Goal: Navigation & Orientation: Go to known website

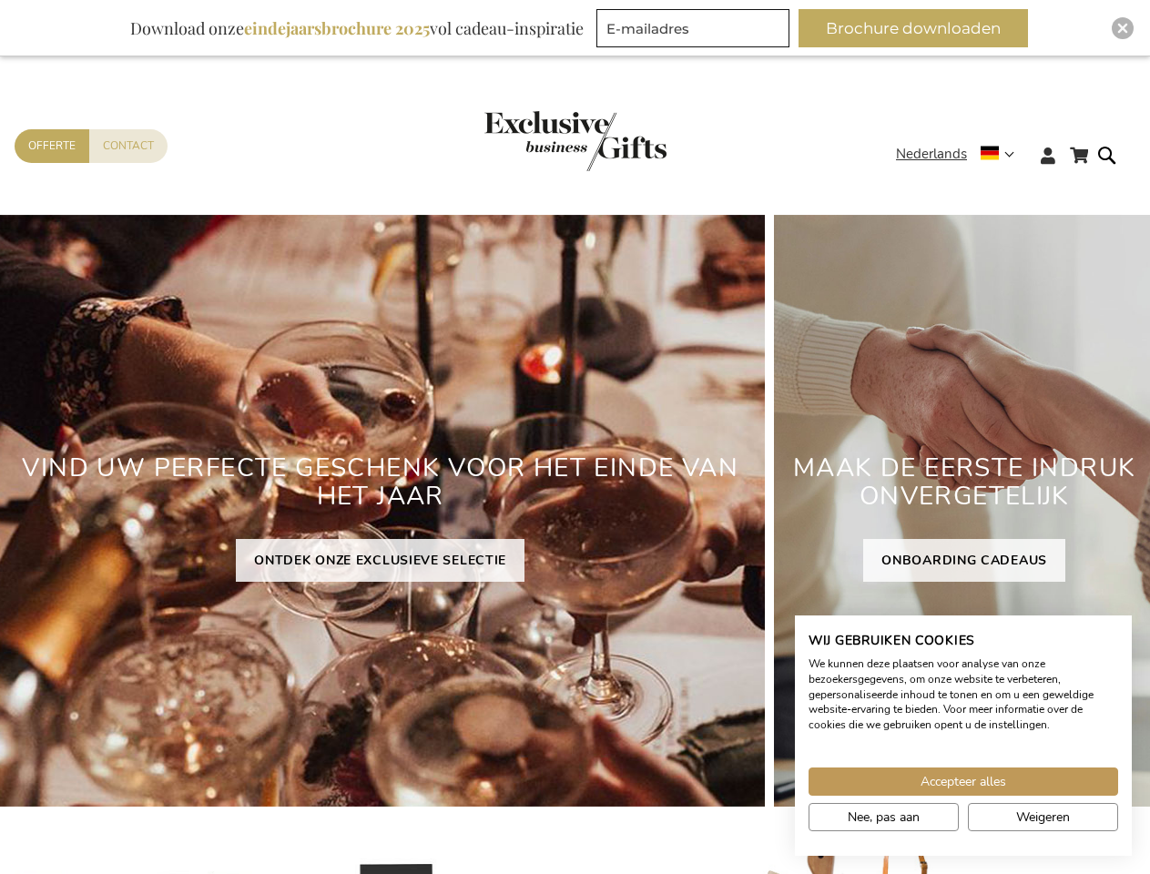
click at [574, 437] on div "VIND UW PERFECTE GESCHENK VOOR HET EINDE VAN HET JAAR ONTDEK ONZE EXCLUSIEVE SE…" at bounding box center [379, 511] width 769 height 592
click at [960, 154] on span "Nederlands" at bounding box center [931, 154] width 71 height 21
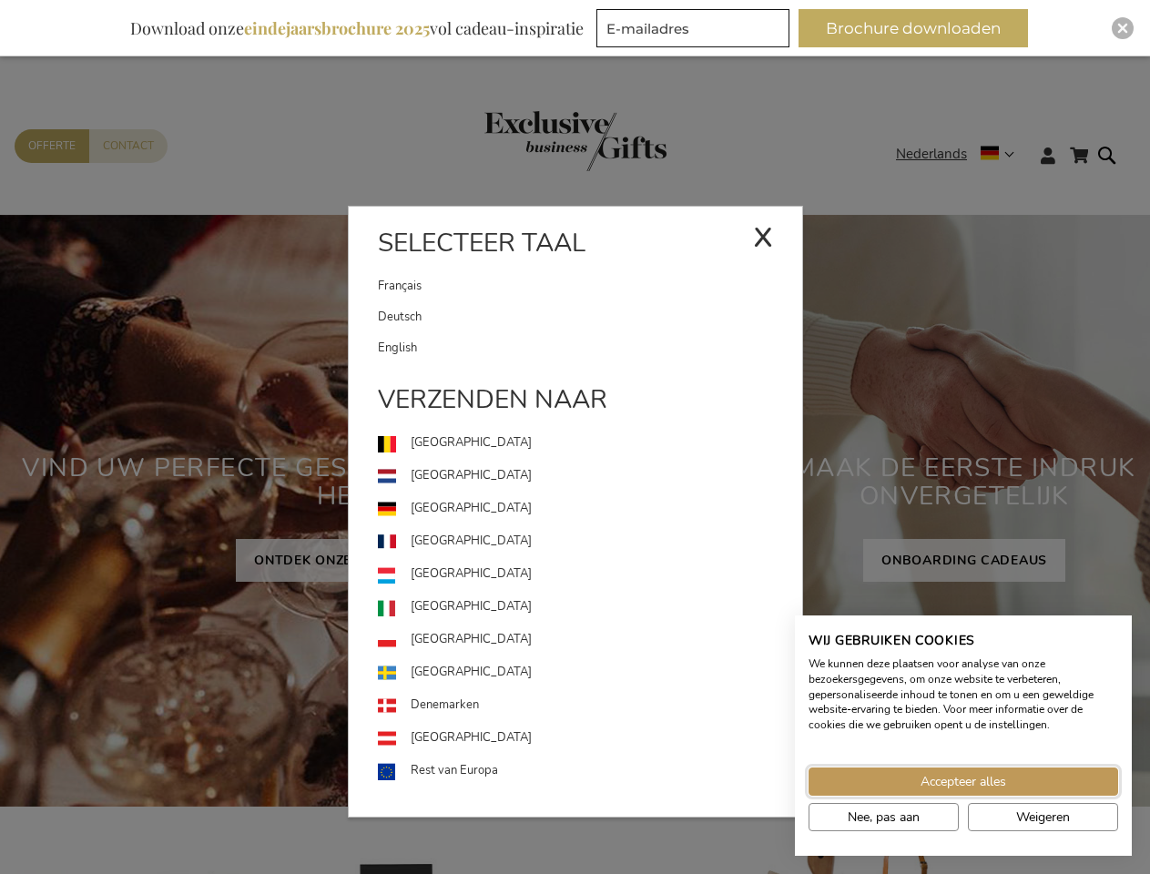
click at [963, 781] on span "Accepteer alles" at bounding box center [963, 781] width 86 height 19
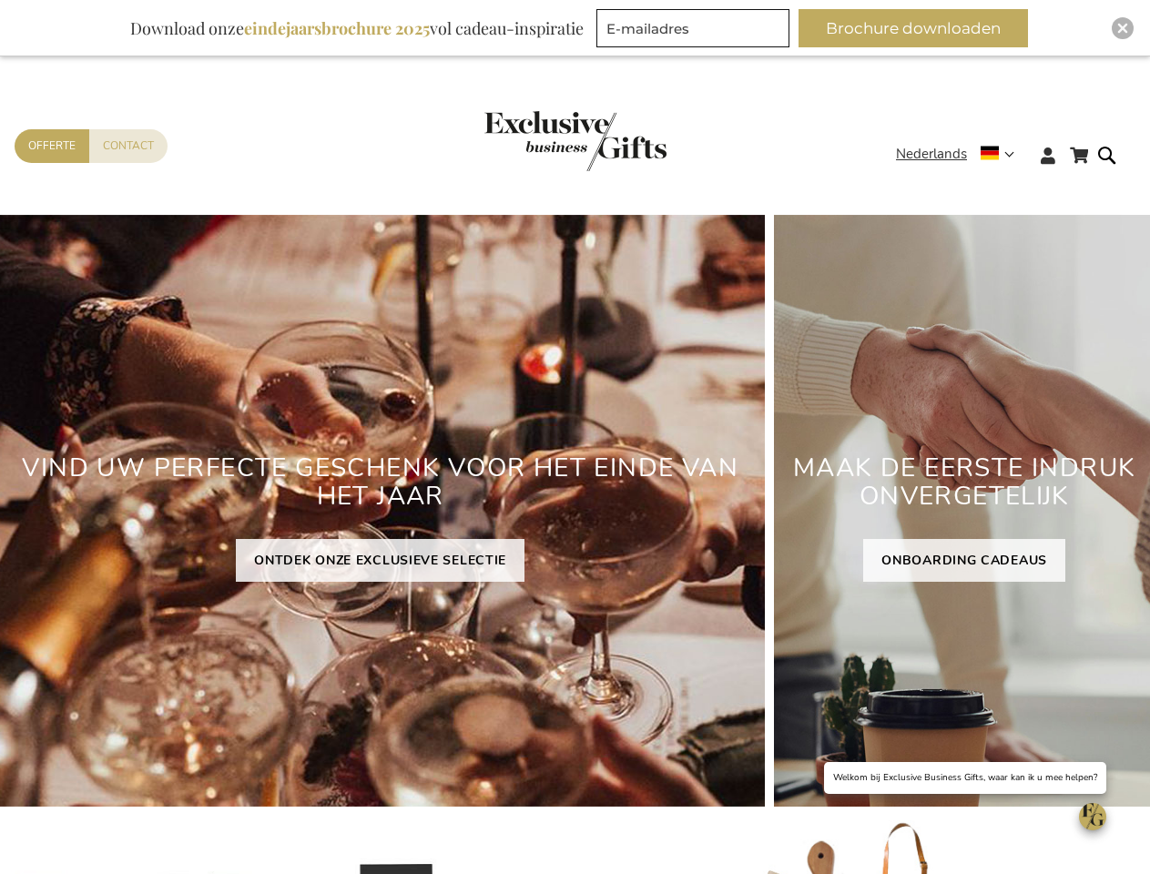
click at [920, 28] on button "Brochure downloaden" at bounding box center [912, 28] width 229 height 38
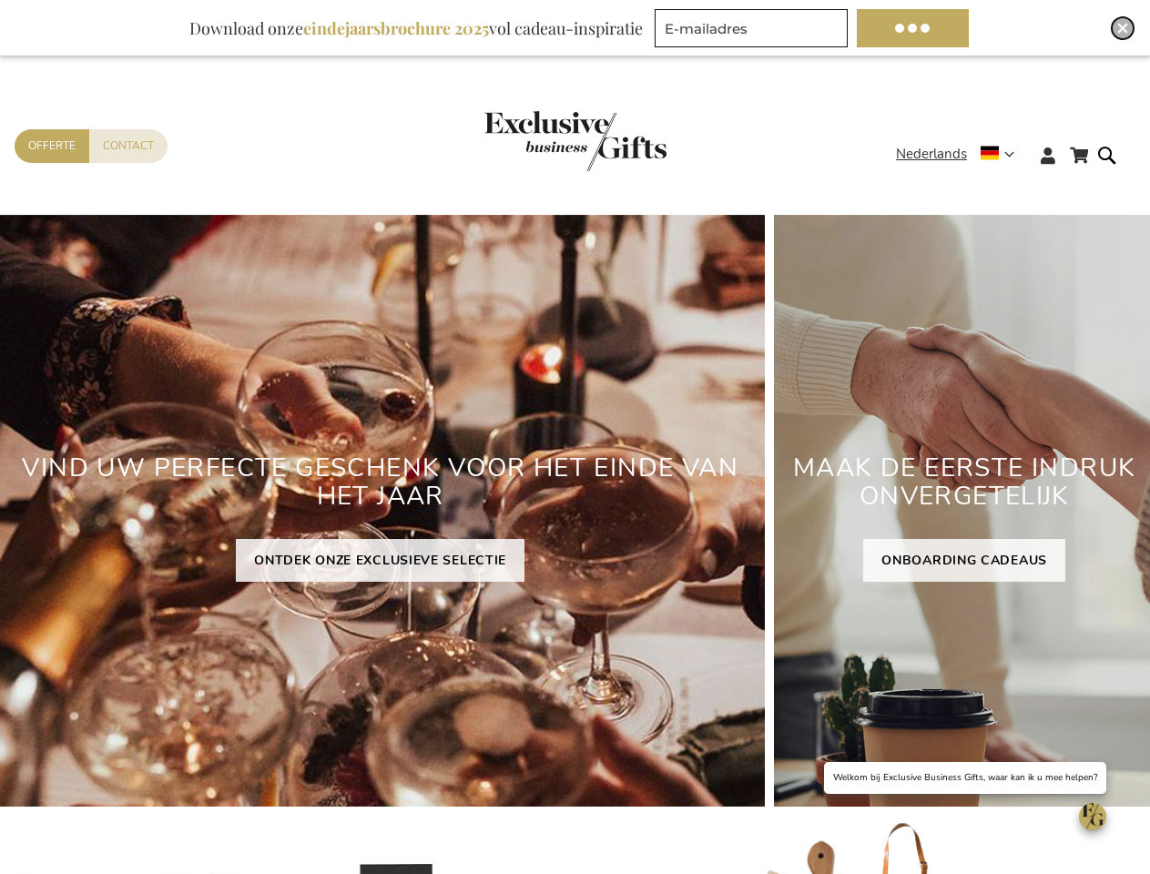
click at [1122, 28] on img "Close" at bounding box center [1122, 28] width 11 height 11
